Goal: Obtain resource: Obtain resource

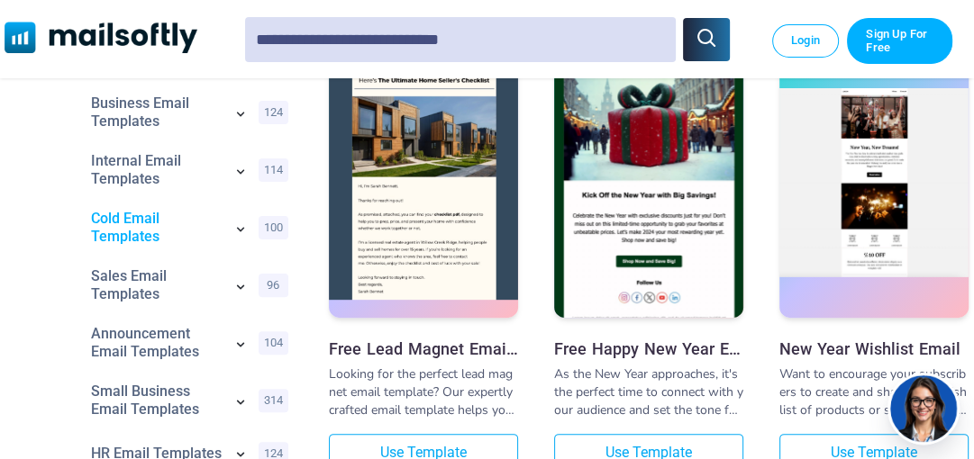
scroll to position [329, 0]
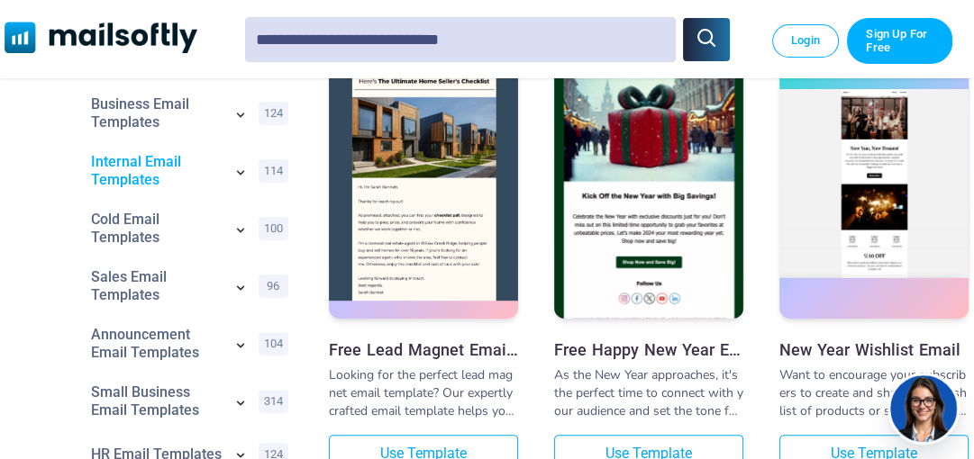
click at [142, 175] on link "Internal Email Templates" at bounding box center [157, 171] width 132 height 36
click at [148, 169] on link "Internal Email Templates" at bounding box center [157, 171] width 132 height 36
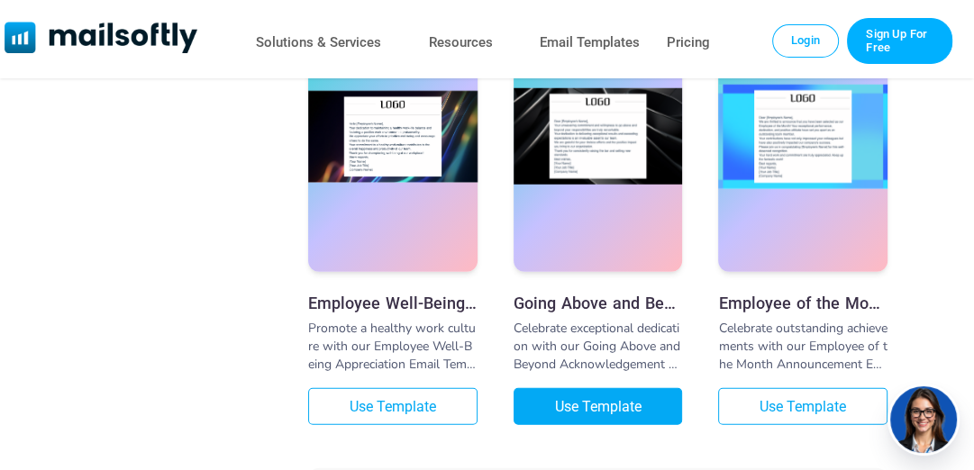
scroll to position [3347, 0]
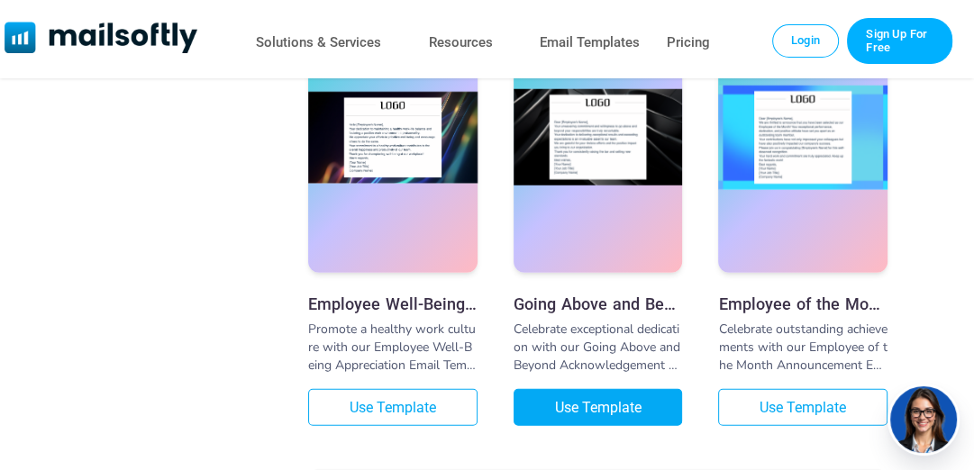
click at [605, 421] on link "Use Template" at bounding box center [597, 407] width 169 height 37
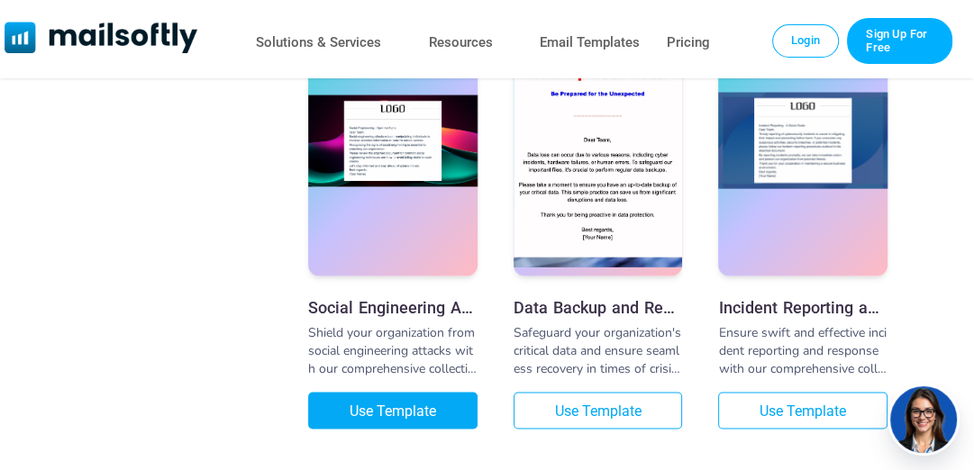
scroll to position [2322, 0]
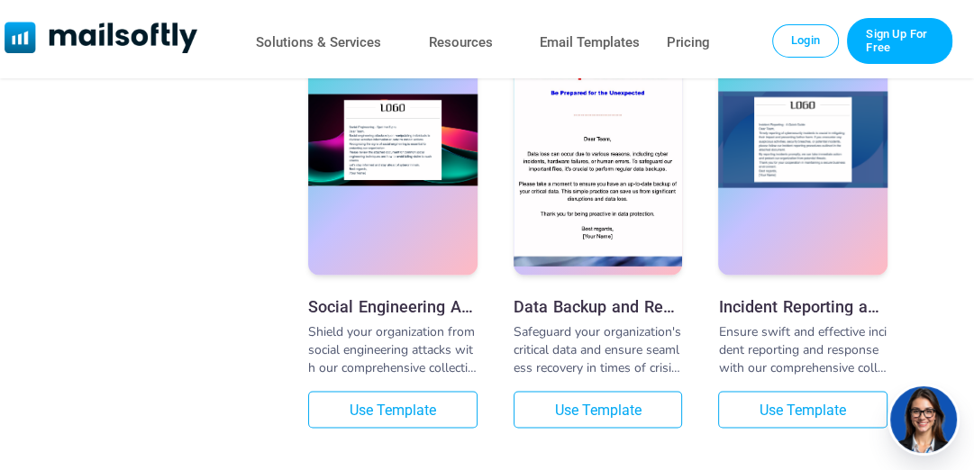
click at [532, 315] on h3 "Data Backup and Recovery Email Template" at bounding box center [597, 305] width 169 height 19
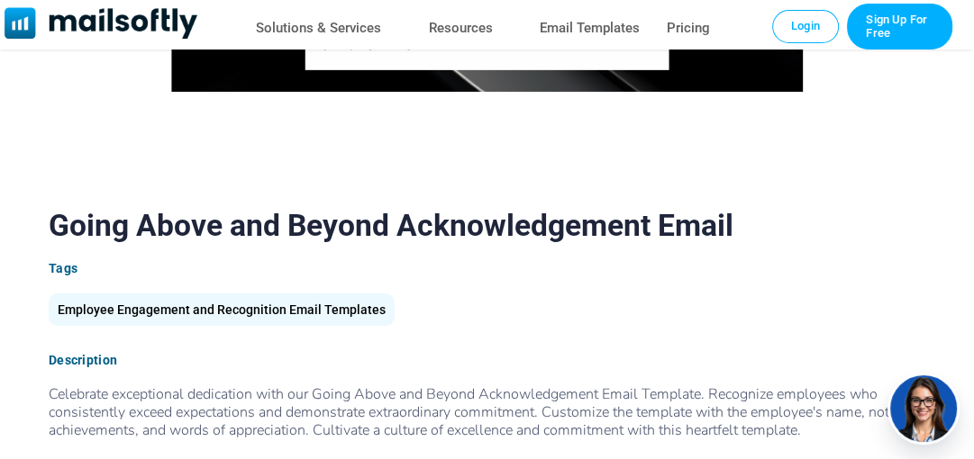
scroll to position [431, 0]
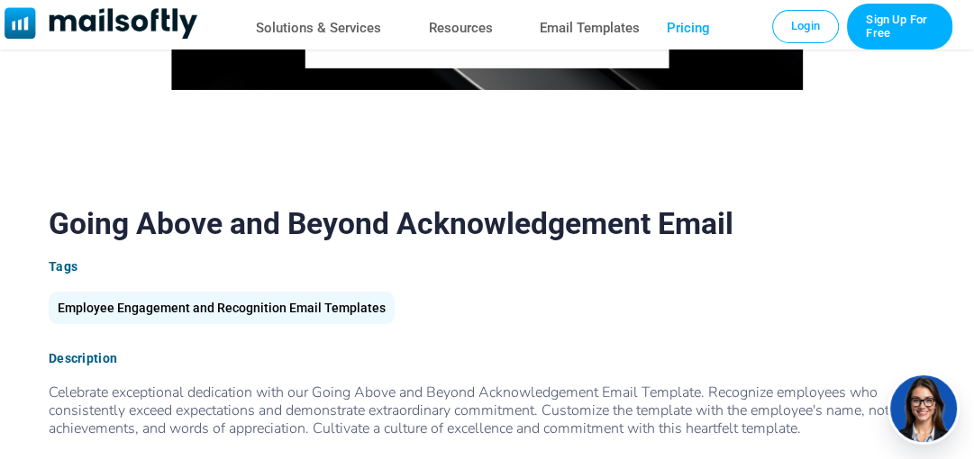
click at [691, 29] on link "Pricing" at bounding box center [688, 28] width 43 height 26
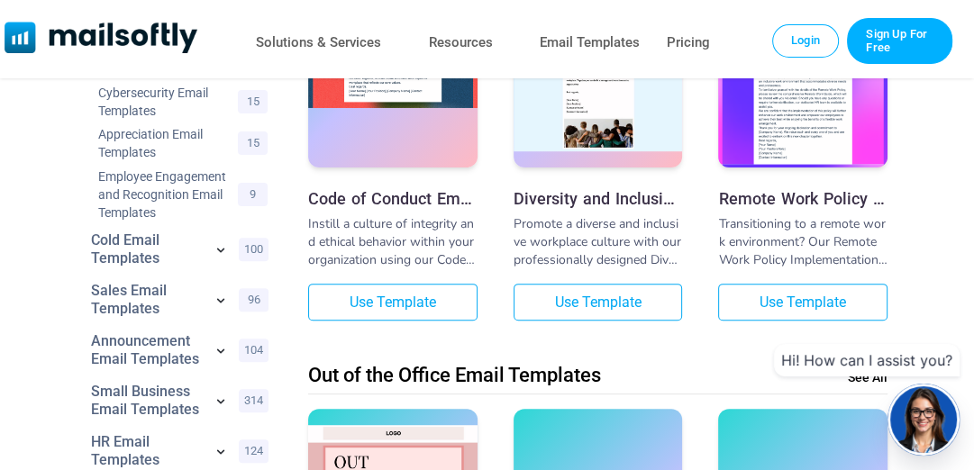
scroll to position [386, 0]
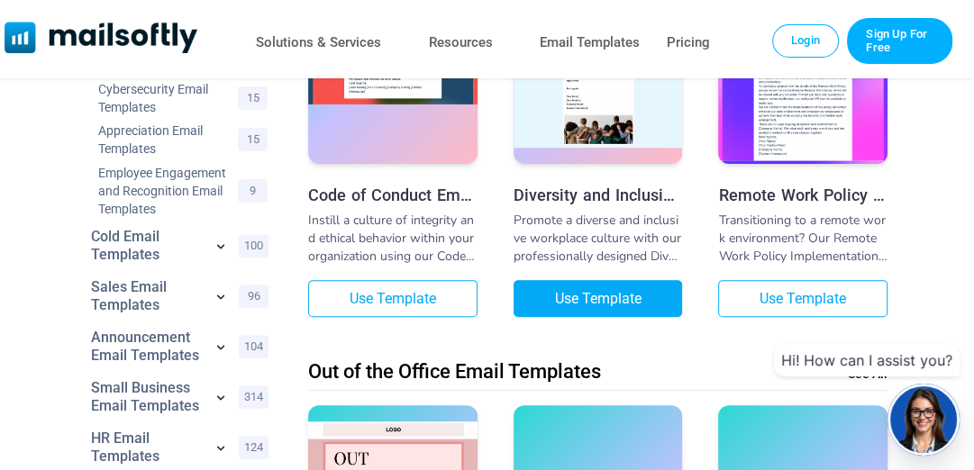
click at [573, 311] on link "Use Template" at bounding box center [597, 298] width 169 height 37
